Goal: Task Accomplishment & Management: Complete application form

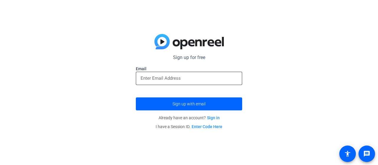
click at [186, 79] on input "email" at bounding box center [188, 78] width 97 height 7
type input "[EMAIL_ADDRESS][DOMAIN_NAME]"
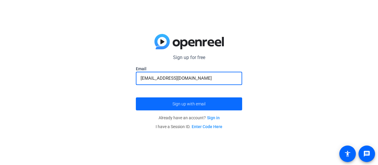
click at [193, 104] on span "Sign up with email" at bounding box center [188, 104] width 33 height 0
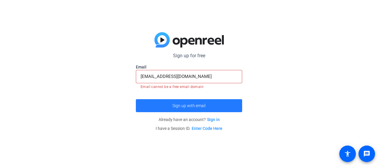
click at [198, 106] on span "Sign up with email" at bounding box center [188, 106] width 33 height 0
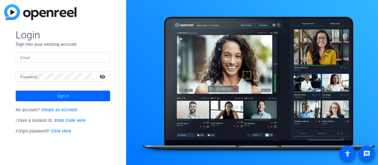
click at [58, 109] on link "Create an Account" at bounding box center [59, 109] width 36 height 5
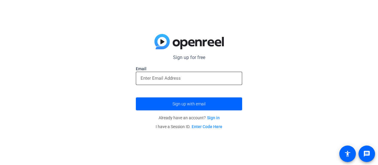
click at [150, 79] on input "email" at bounding box center [188, 78] width 97 height 7
type input "[EMAIL_ADDRESS][DOMAIN_NAME]"
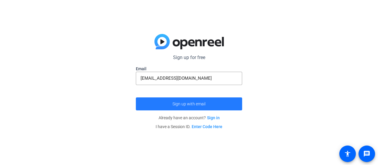
click at [188, 104] on span "Sign up with email" at bounding box center [188, 104] width 33 height 0
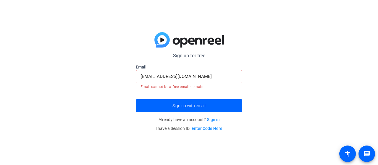
click at [212, 120] on link "Sign in" at bounding box center [213, 119] width 13 height 5
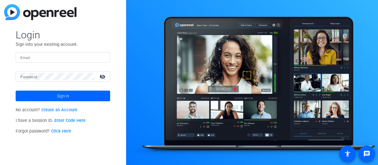
click at [24, 58] on mat-label "Email" at bounding box center [25, 58] width 10 height 4
click at [24, 58] on input "Email" at bounding box center [62, 57] width 85 height 7
click at [68, 58] on input "Email" at bounding box center [62, 57] width 85 height 7
type input "[EMAIL_ADDRESS][DOMAIN_NAME]"
click at [99, 75] on mat-icon "visibility_off" at bounding box center [103, 76] width 14 height 9
